Goal: Information Seeking & Learning: Learn about a topic

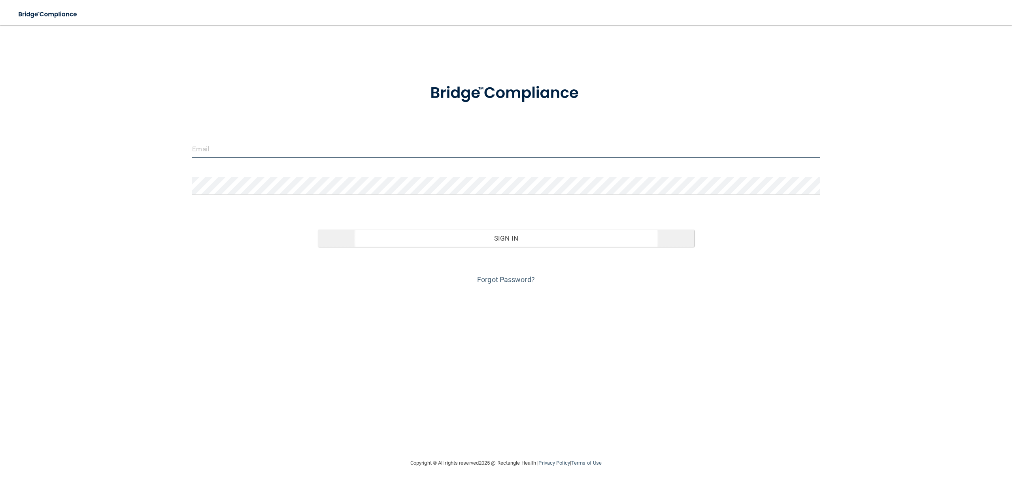
type input "[EMAIL_ADDRESS][DOMAIN_NAME]"
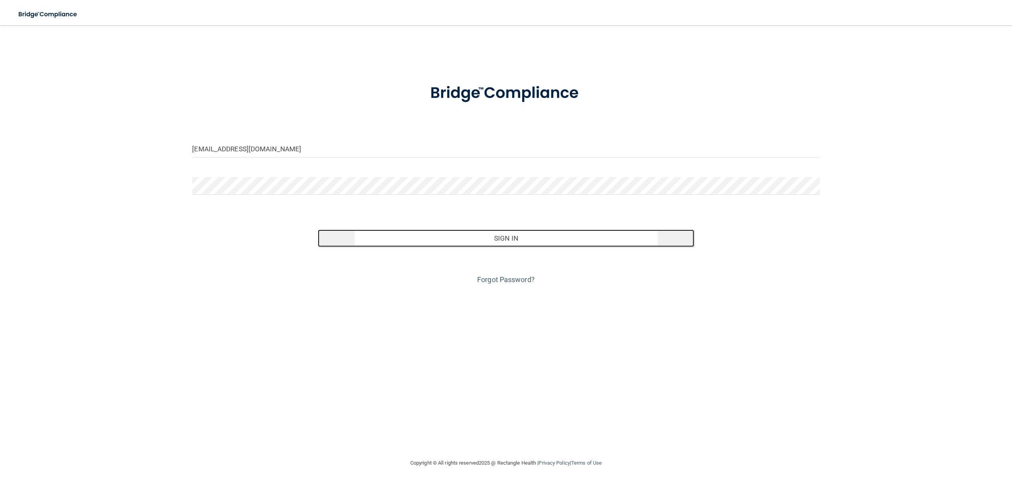
click at [513, 241] on button "Sign In" at bounding box center [506, 238] width 377 height 17
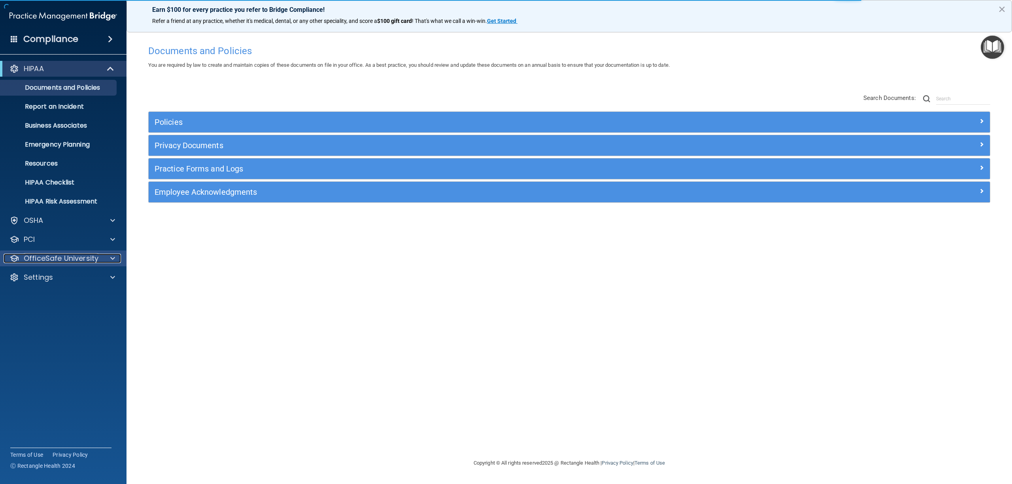
click at [67, 259] on p "OfficeSafe University" at bounding box center [61, 258] width 75 height 9
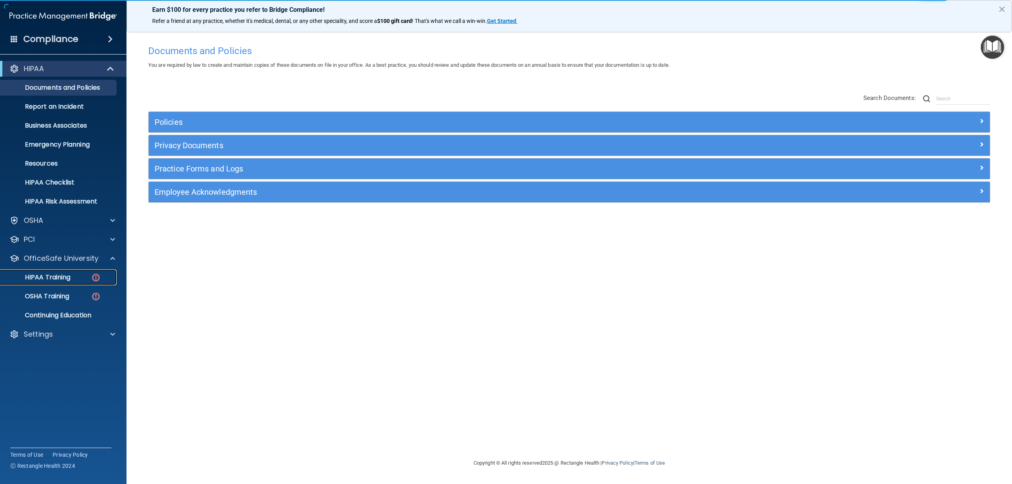
click at [68, 280] on p "HIPAA Training" at bounding box center [37, 278] width 65 height 8
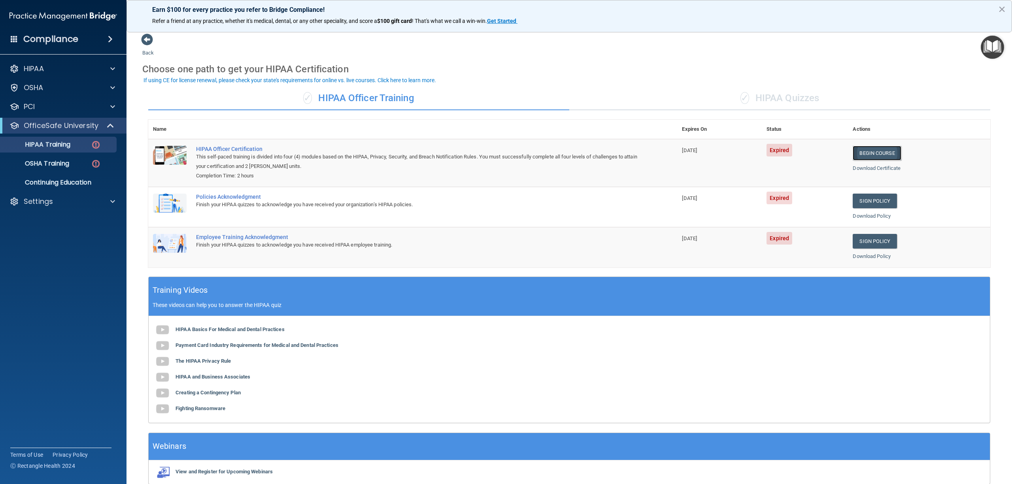
click at [869, 151] on link "Begin Course" at bounding box center [877, 153] width 48 height 15
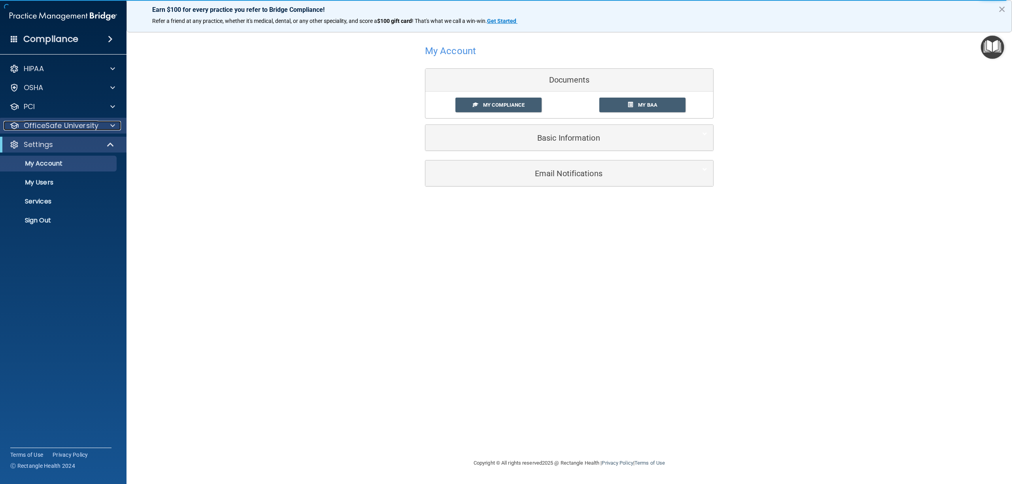
click at [53, 123] on p "OfficeSafe University" at bounding box center [61, 125] width 75 height 9
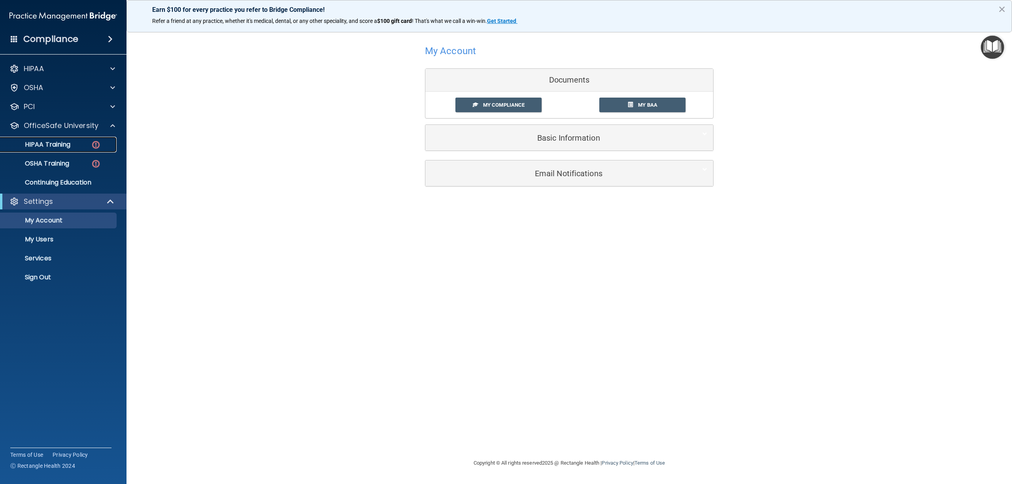
click at [53, 143] on p "HIPAA Training" at bounding box center [37, 145] width 65 height 8
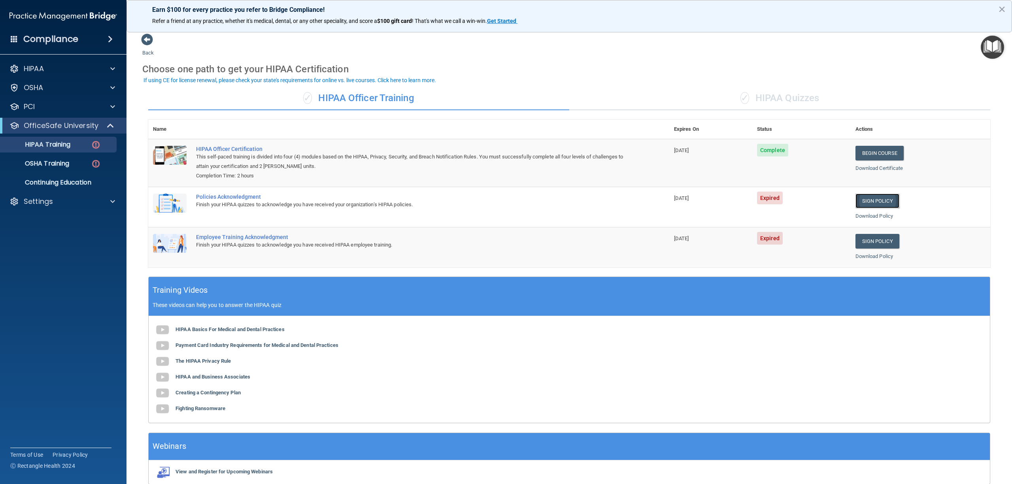
click at [864, 200] on link "Sign Policy" at bounding box center [878, 201] width 44 height 15
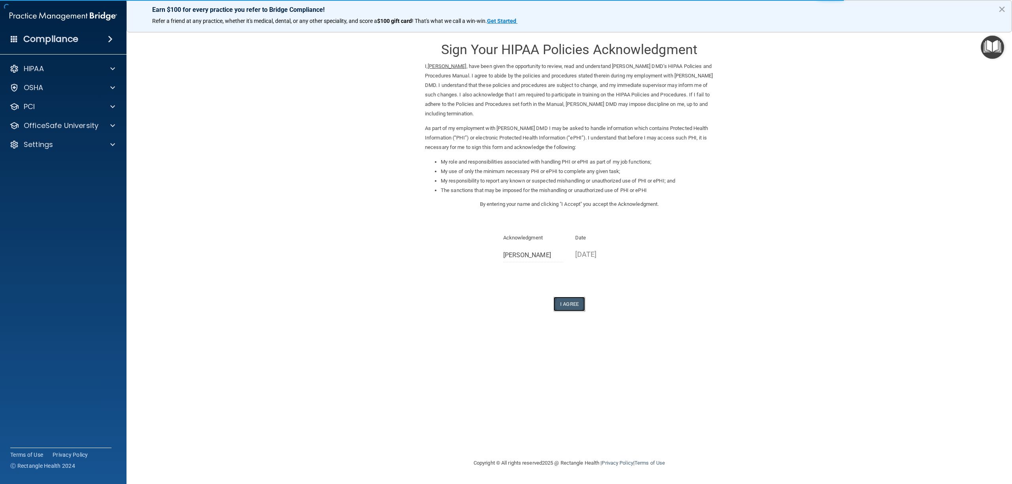
click at [567, 305] on button "I Agree" at bounding box center [570, 304] width 32 height 15
click at [570, 306] on button "I Agree" at bounding box center [570, 304] width 32 height 15
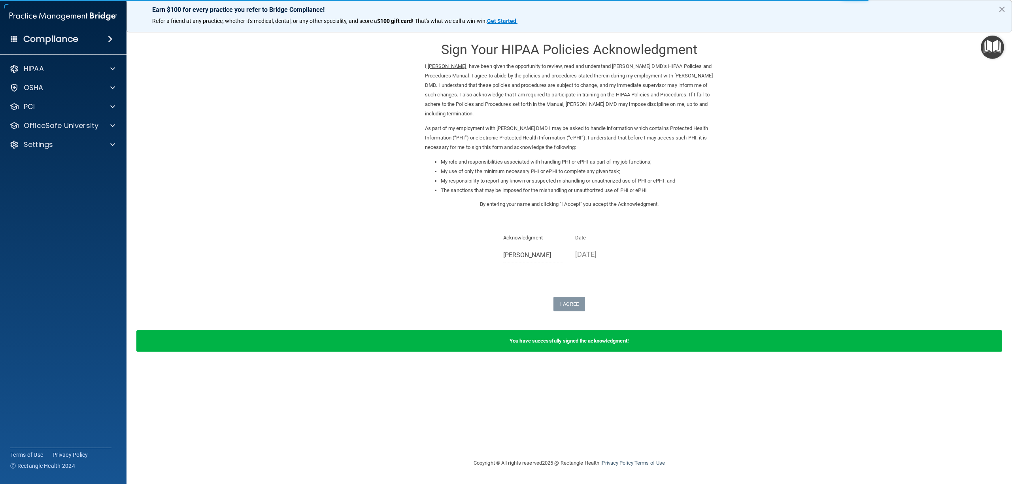
click at [681, 291] on div "Sign Your HIPAA Policies Acknowledgment I, Lori Ochs , have been given the oppo…" at bounding box center [569, 172] width 289 height 278
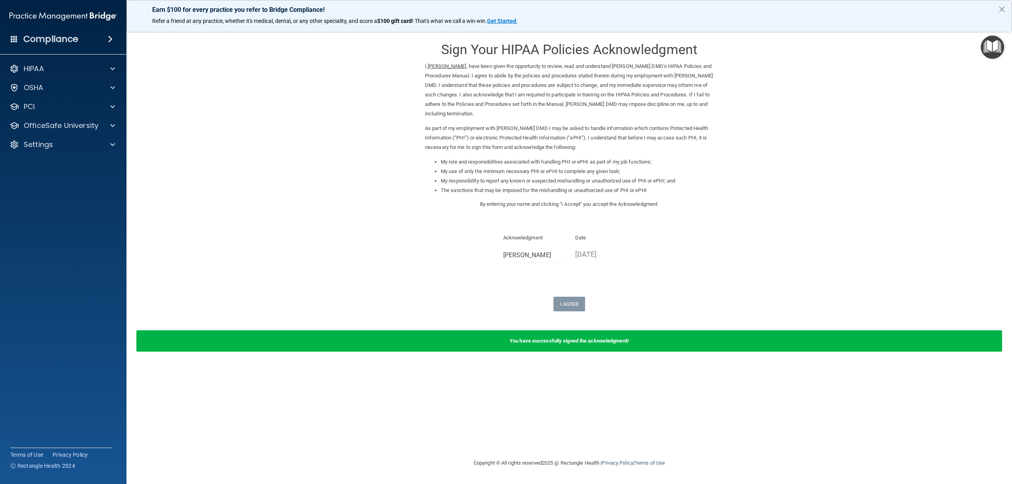
click at [709, 286] on div "Sign Your HIPAA Policies Acknowledgment I, Lori Ochs , have been given the oppo…" at bounding box center [569, 172] width 289 height 278
click at [54, 127] on p "OfficeSafe University" at bounding box center [61, 125] width 75 height 9
click at [83, 148] on div "HIPAA Training" at bounding box center [59, 145] width 108 height 8
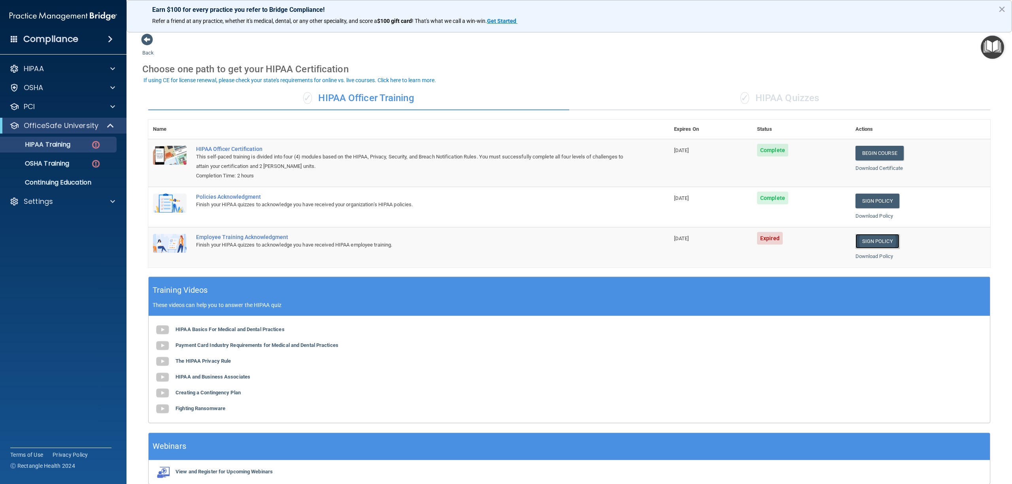
click at [867, 239] on link "Sign Policy" at bounding box center [878, 241] width 44 height 15
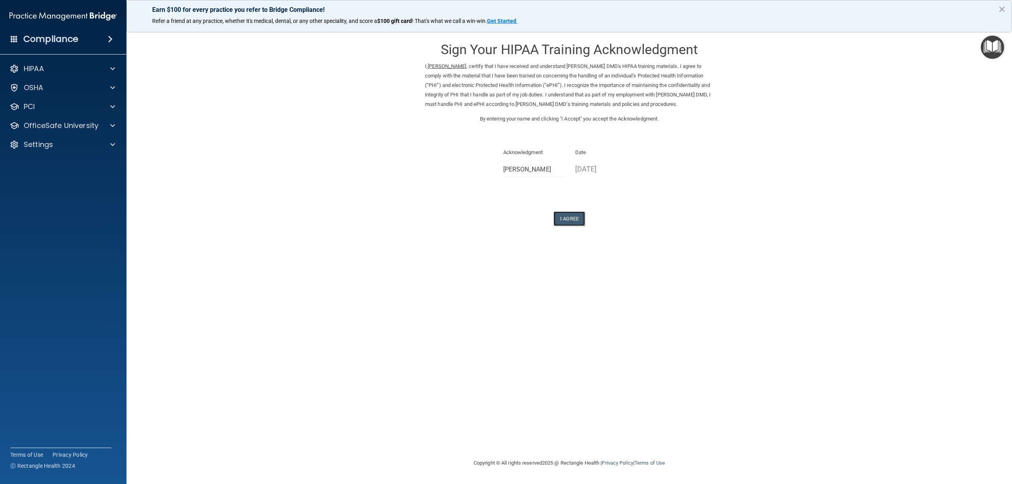
click at [571, 219] on button "I Agree" at bounding box center [570, 219] width 32 height 15
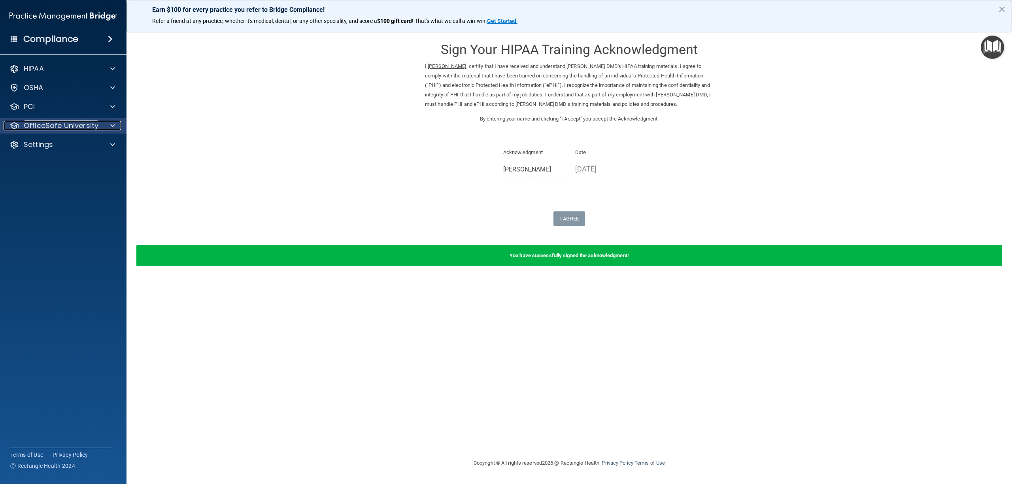
click at [78, 123] on p "OfficeSafe University" at bounding box center [61, 125] width 75 height 9
click at [82, 145] on div "HIPAA Training" at bounding box center [59, 145] width 108 height 8
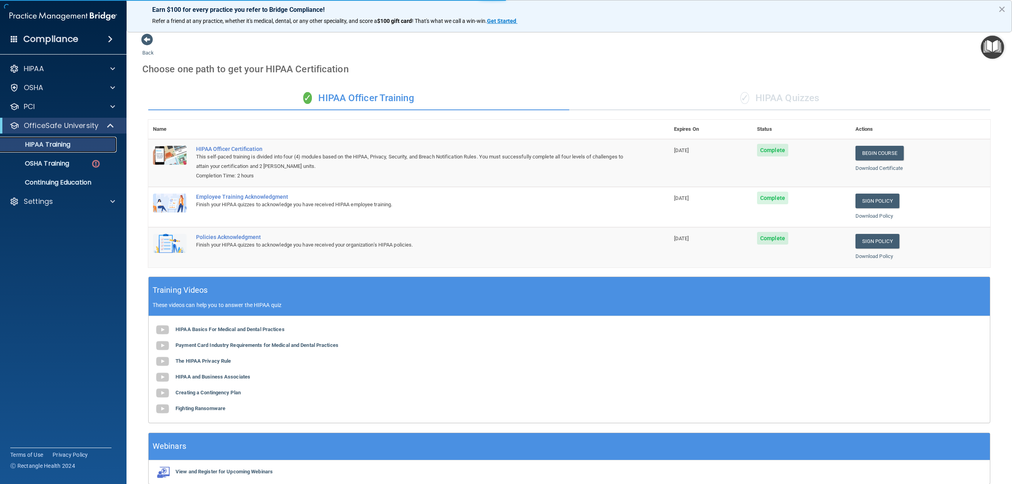
click at [47, 144] on p "HIPAA Training" at bounding box center [37, 145] width 65 height 8
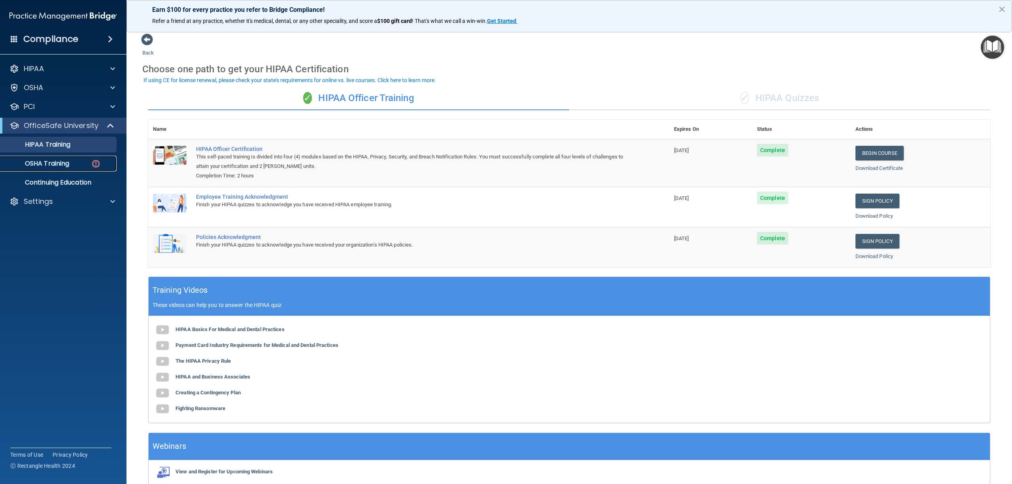
click at [54, 162] on p "OSHA Training" at bounding box center [37, 164] width 64 height 8
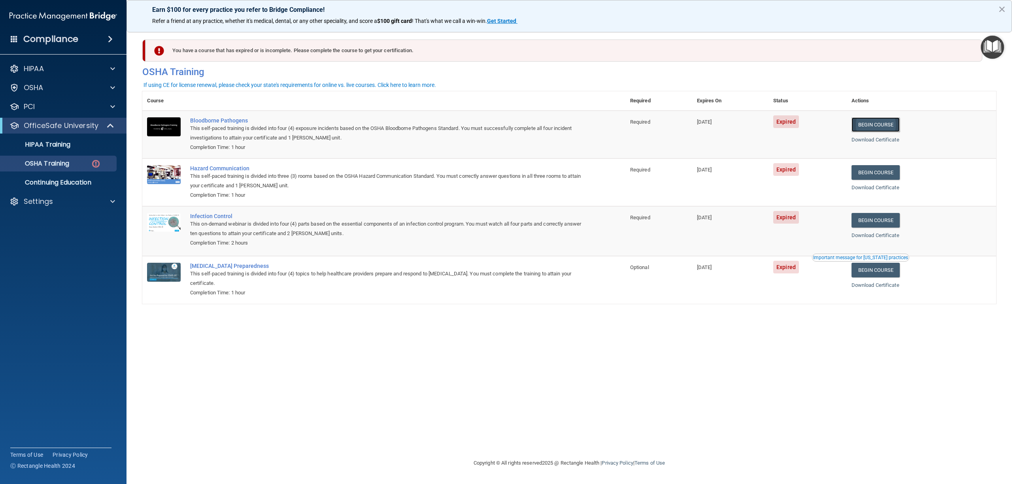
click at [885, 126] on link "Begin Course" at bounding box center [876, 124] width 48 height 15
